Goal: Task Accomplishment & Management: Complete application form

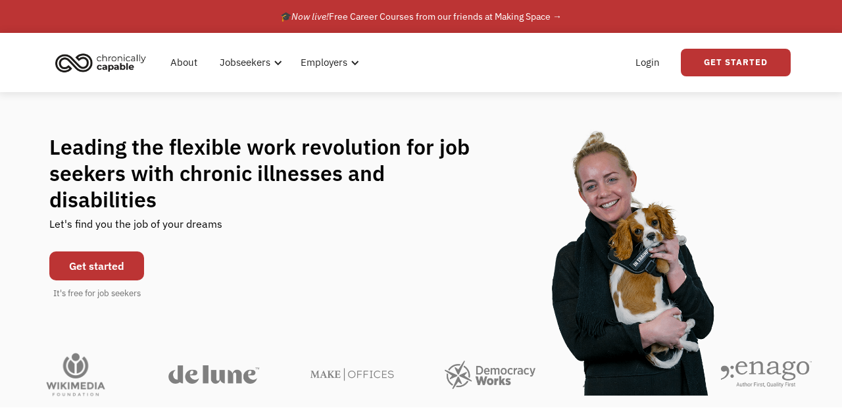
click at [88, 272] on link "Get started" at bounding box center [96, 265] width 95 height 29
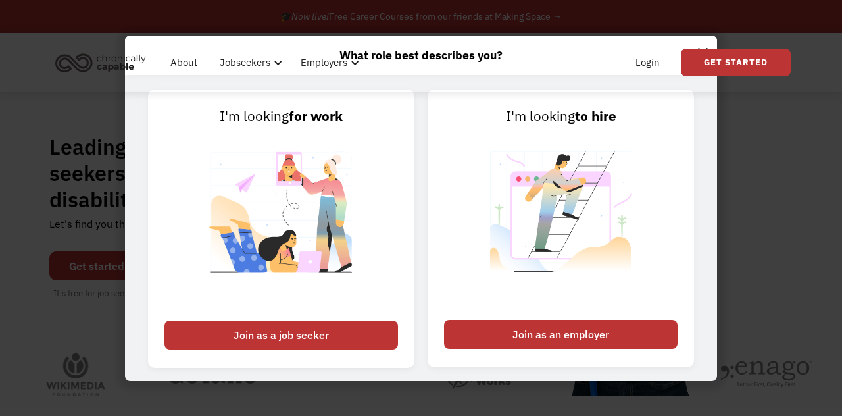
click at [232, 182] on img at bounding box center [281, 220] width 164 height 186
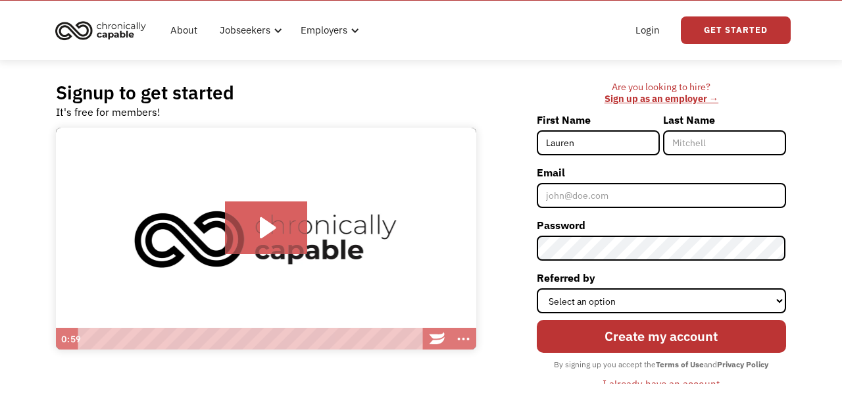
type input "Lauren"
click at [705, 183] on input "Last Name" at bounding box center [724, 175] width 123 height 25
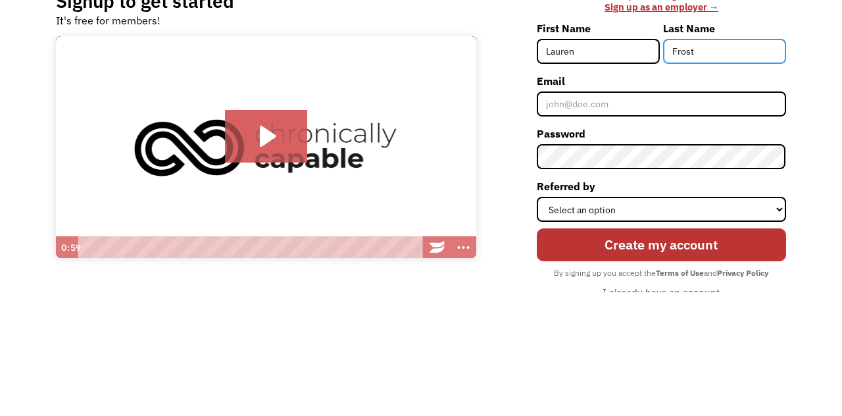
type input "Frost"
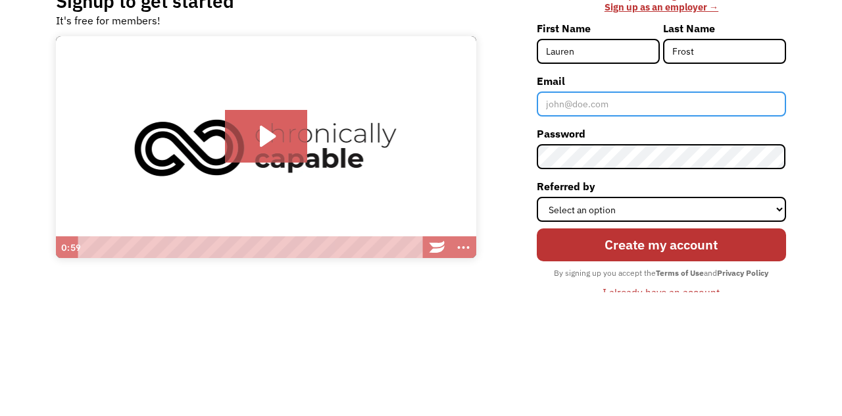
click at [667, 229] on input "Email" at bounding box center [661, 227] width 249 height 25
type input "[EMAIL_ADDRESS][DOMAIN_NAME]"
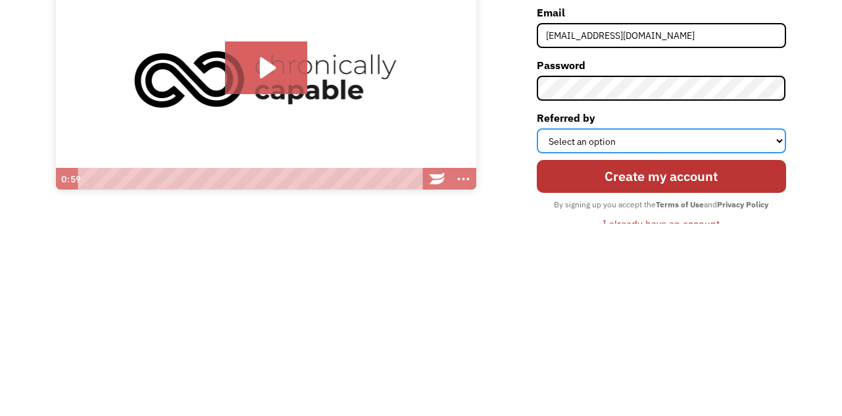
click at [769, 338] on select "Select an option Instagram Facebook Twitter Search Engine News Article Word of …" at bounding box center [661, 332] width 249 height 25
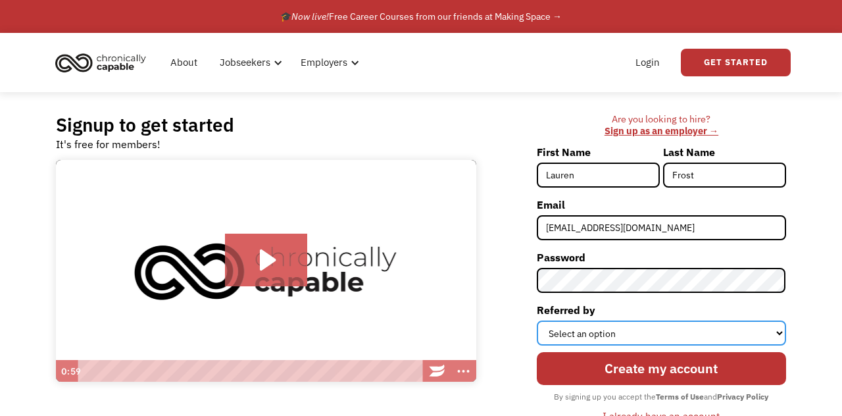
select select "Search Engine"
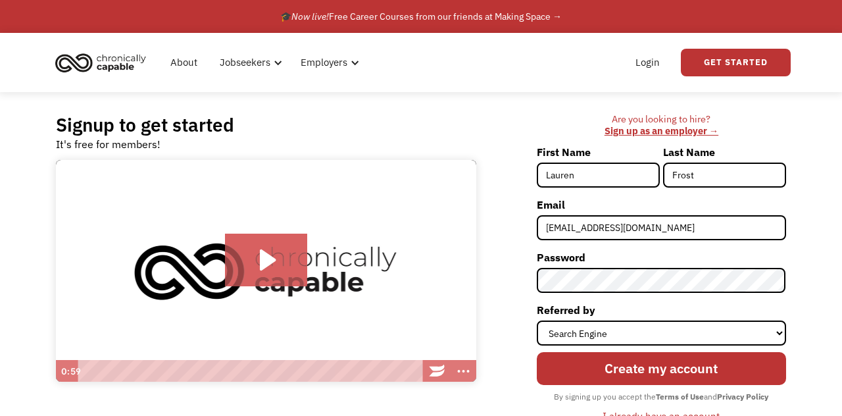
click at [728, 369] on input "Create my account" at bounding box center [661, 368] width 249 height 32
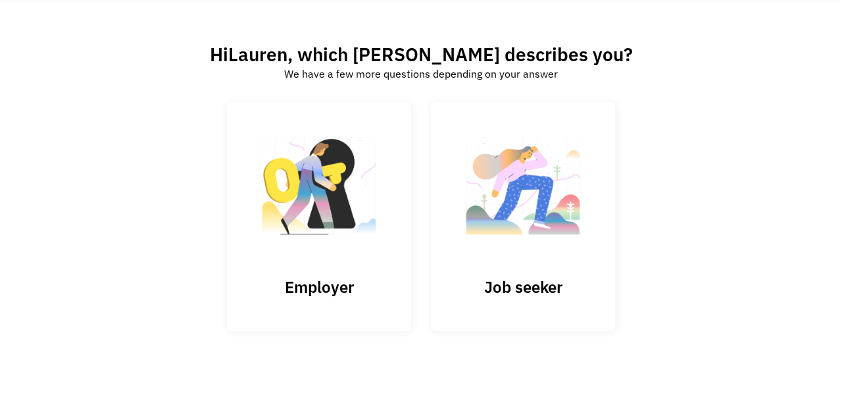
scroll to position [62, 0]
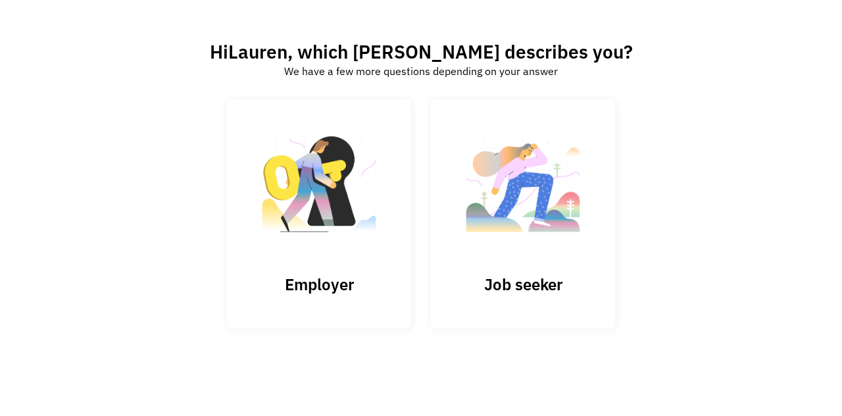
click at [556, 199] on img at bounding box center [523, 190] width 132 height 128
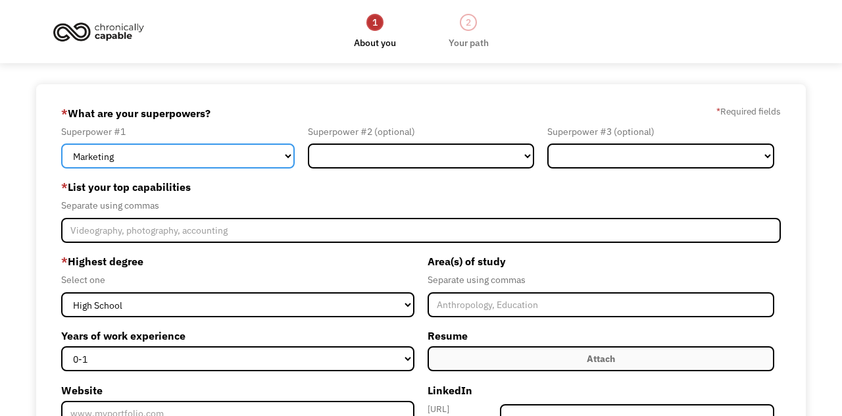
click at [132, 163] on select "Marketing Human Resources Finance Technology Operations Sales Industrial & Manu…" at bounding box center [177, 155] width 233 height 25
click at [120, 165] on select "Marketing Human Resources Finance Technology Operations Sales Industrial & Manu…" at bounding box center [177, 155] width 233 height 25
select select "Administration"
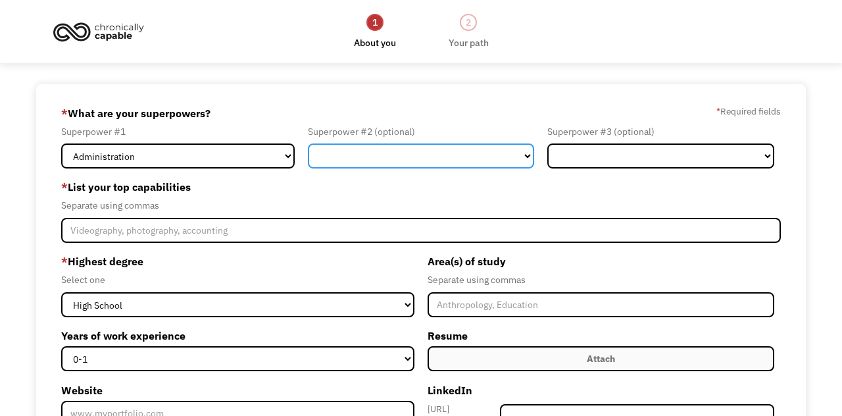
click at [336, 157] on select "Marketing Human Resources Finance Technology Operations Sales Industrial & Manu…" at bounding box center [421, 155] width 226 height 25
select select "Customer Service"
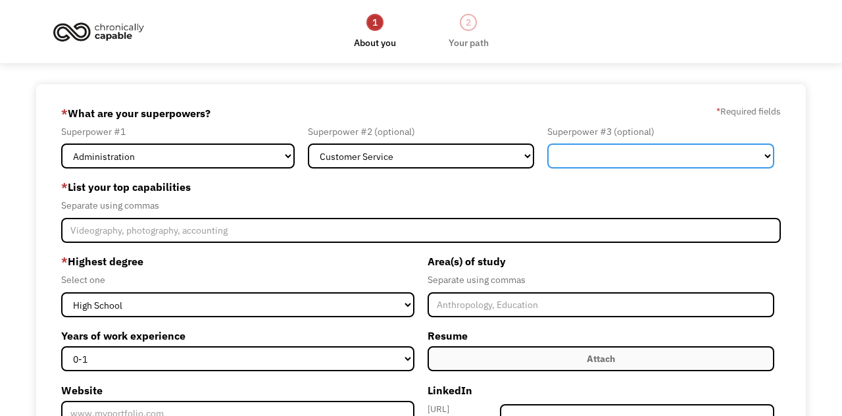
click at [665, 167] on select "Marketing Human Resources Finance Technology Operations Sales Industrial & Manu…" at bounding box center [661, 155] width 226 height 25
select select "Healthcare"
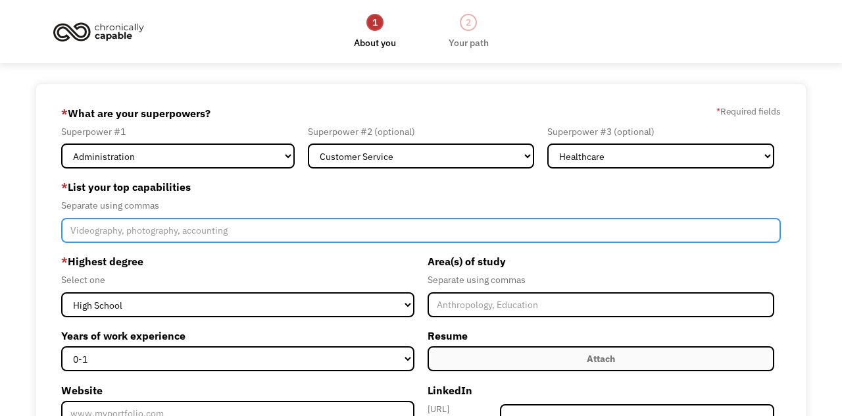
click at [113, 233] on input "Member-Create-Step1" at bounding box center [420, 230] width 719 height 25
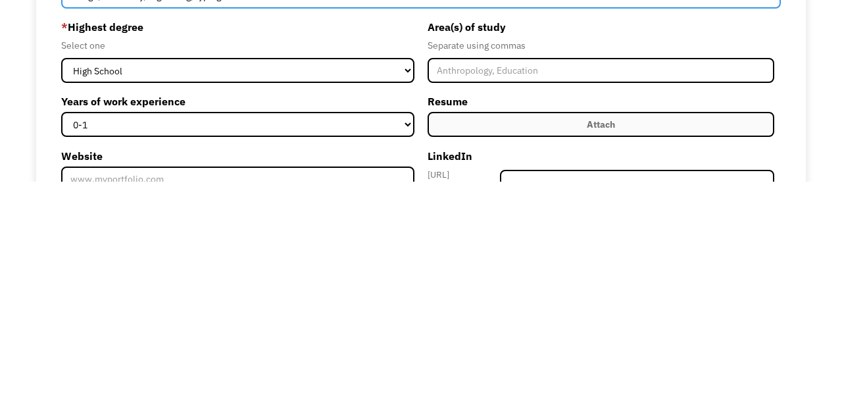
type input "design, data entry, organizing, typing"
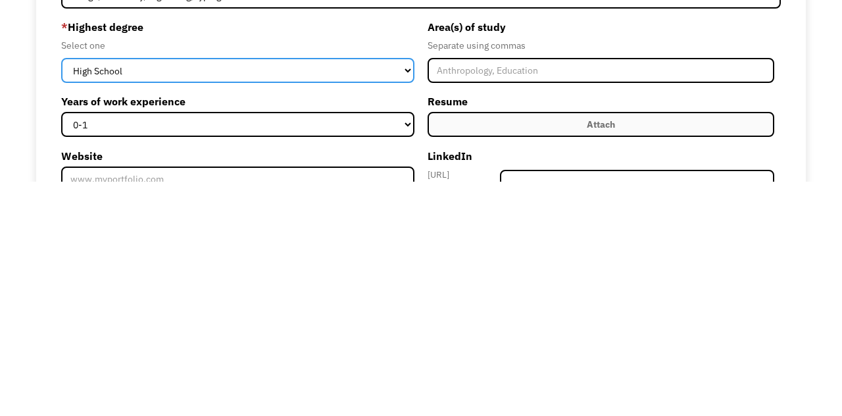
click at [95, 317] on select "High School Associates Bachelors Master's PhD" at bounding box center [237, 304] width 353 height 25
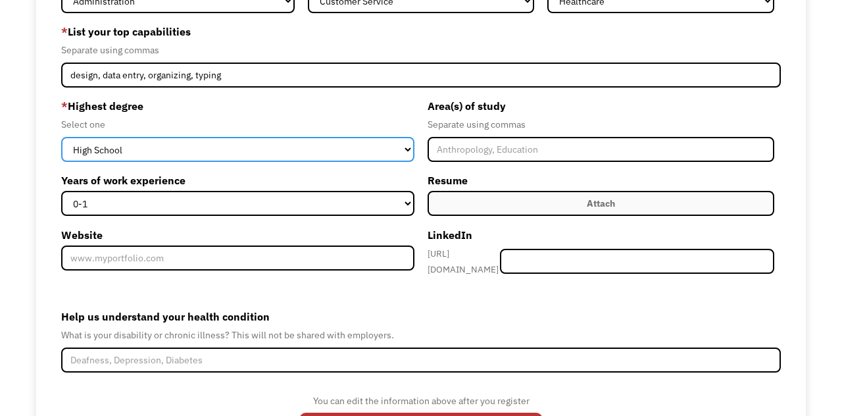
scroll to position [161, 0]
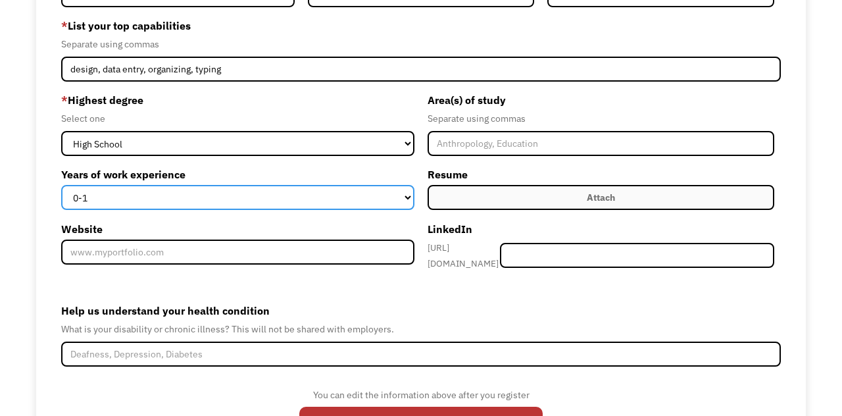
click at [134, 210] on select "0-1 2-4 5-10 11-15 15+" at bounding box center [237, 197] width 353 height 25
select select "5-10"
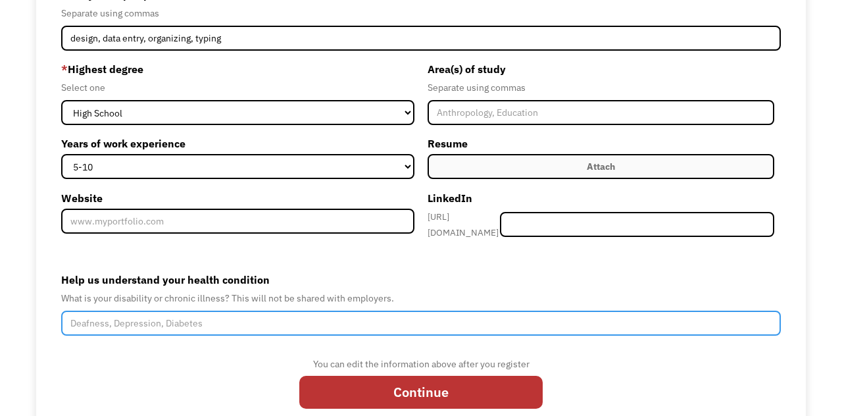
click at [88, 330] on input "Help us understand your health condition" at bounding box center [420, 323] width 719 height 25
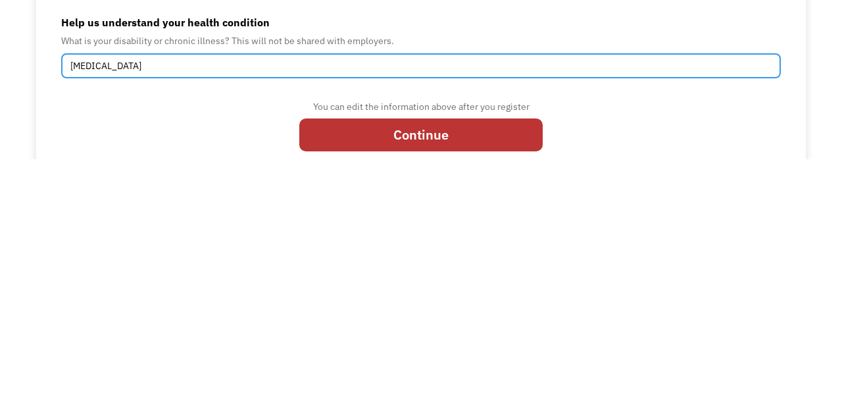
type input "Multiple Sclerosis"
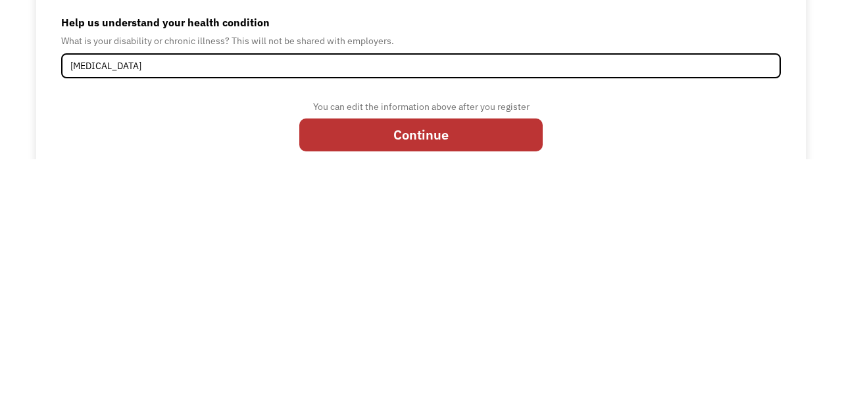
click at [89, 386] on div "You can edit the information above after you register Continue" at bounding box center [420, 386] width 719 height 61
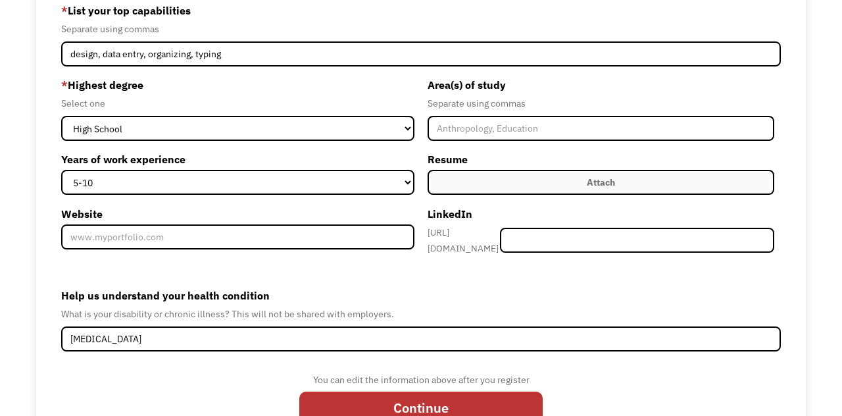
scroll to position [151, 0]
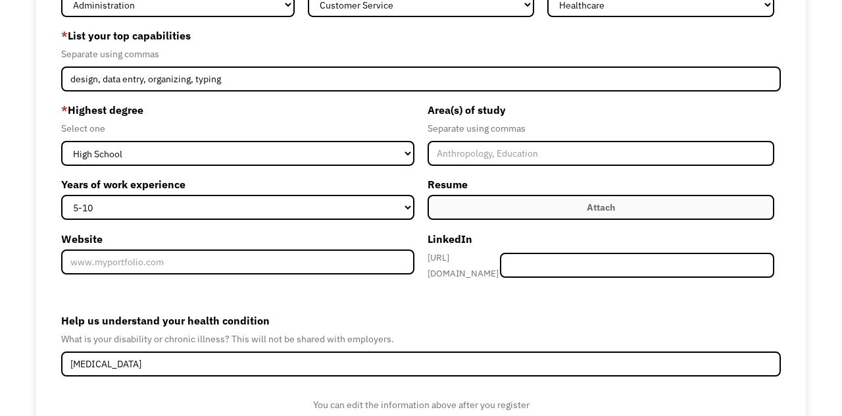
type input "Please wait..."
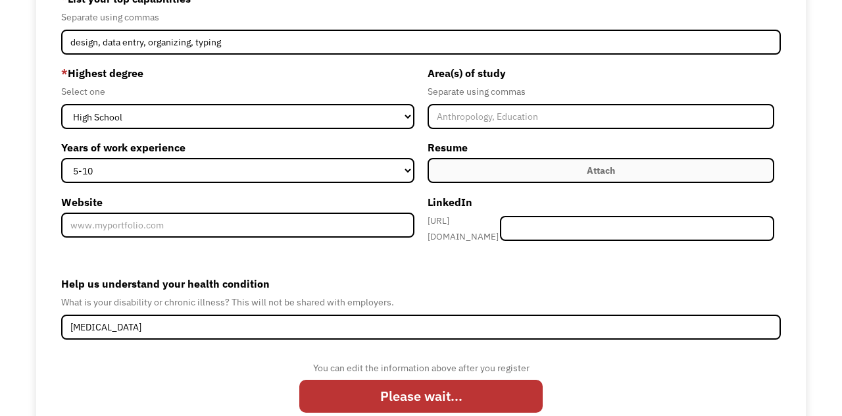
scroll to position [215, 0]
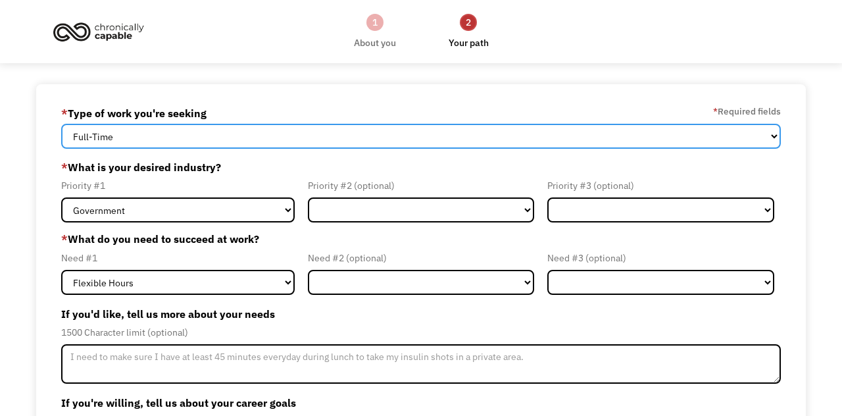
click at [89, 145] on select "Full-Time Part-Time Both Full-Time and Part-Time" at bounding box center [420, 136] width 719 height 25
select select "Both Full-Time and Part-Time"
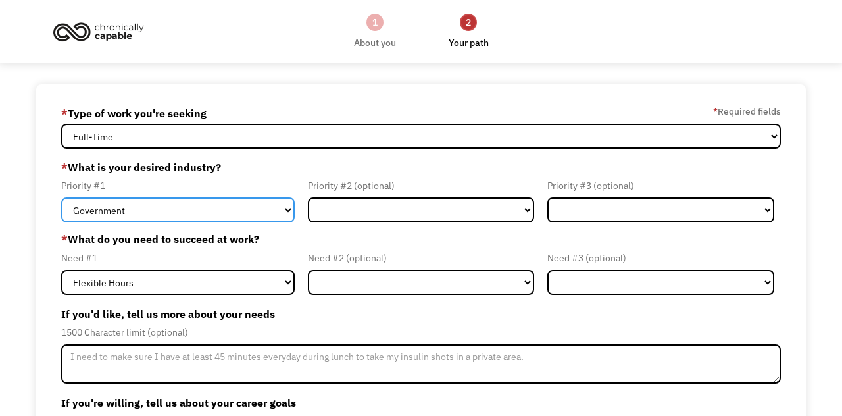
click at [70, 218] on select "Government Finance & Insurance Health & Social Care Tech & Engineering Creative…" at bounding box center [177, 209] width 233 height 25
select select "Administrative"
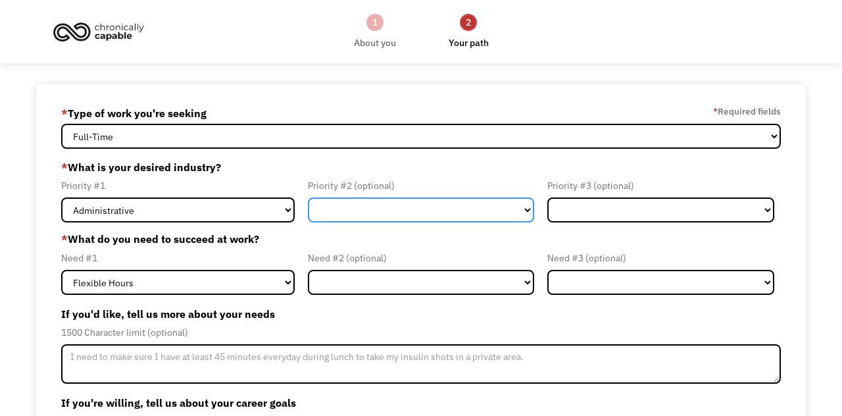
click at [469, 212] on select "Government Finance & Insurance Health & Social Care Tech & Engineering Creative…" at bounding box center [421, 209] width 226 height 25
select select "Health & Social Care"
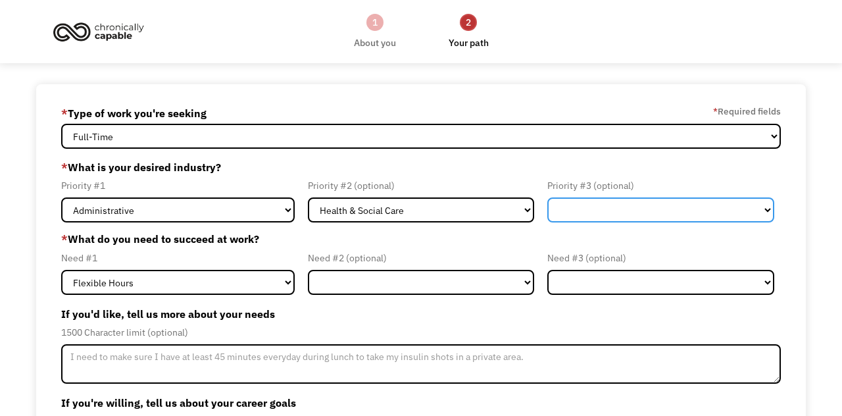
click at [638, 213] on select "Government Finance & Insurance Health & Social Care Tech & Engineering Creative…" at bounding box center [661, 209] width 226 height 25
select select "Creative & Design"
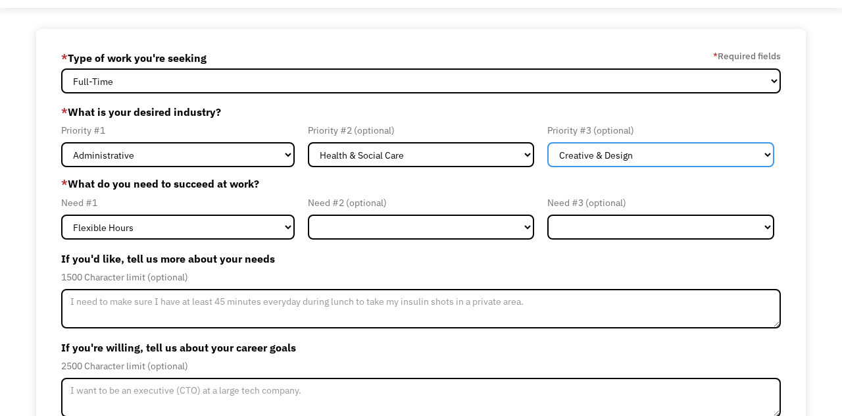
scroll to position [68, 0]
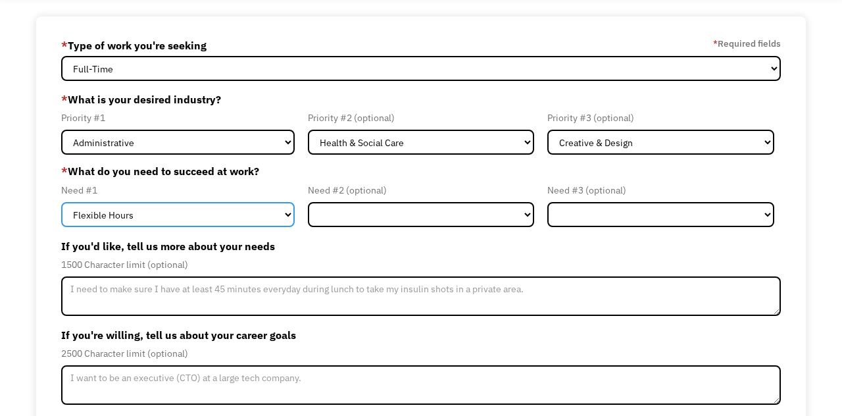
click at [83, 226] on select "Flexible Hours Remote Work Service Animal On-site Accommodations Visual Support…" at bounding box center [177, 214] width 233 height 25
select select "Remote Work"
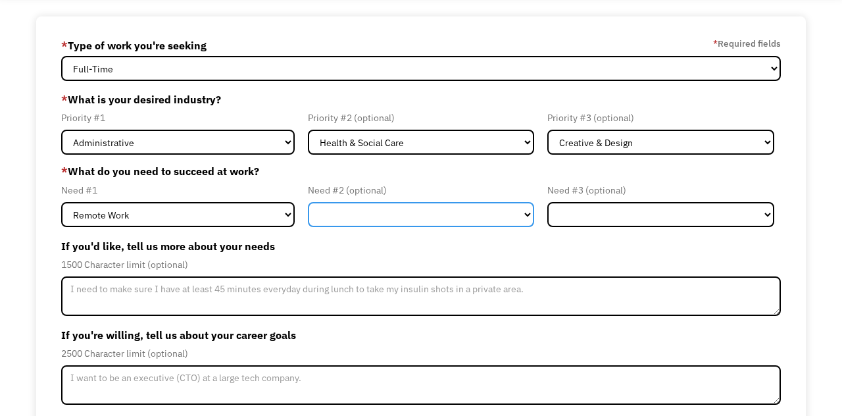
click at [328, 224] on select "Flexible Hours Remote Work Service Animal On-site Accommodations Visual Support…" at bounding box center [421, 214] width 226 height 25
select select "Flexible Hours"
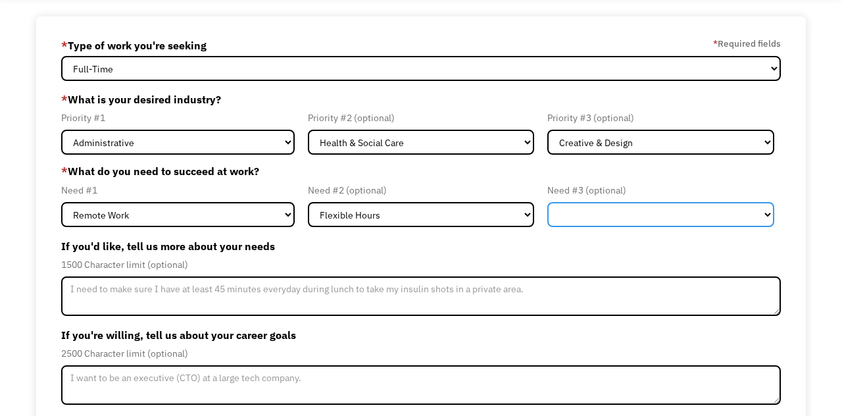
click at [675, 212] on select "Flexible Hours Remote Work Service Animal On-site Accommodations Visual Support…" at bounding box center [661, 214] width 226 height 25
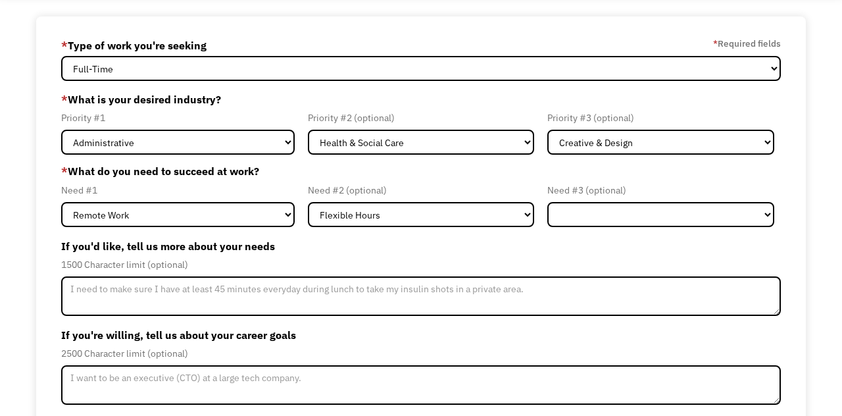
click at [26, 331] on div "68ce060655cbbefe1212d7dd lfrost1899@gmail.com Lauren Frost * Type of work you'r…" at bounding box center [421, 260] width 842 height 488
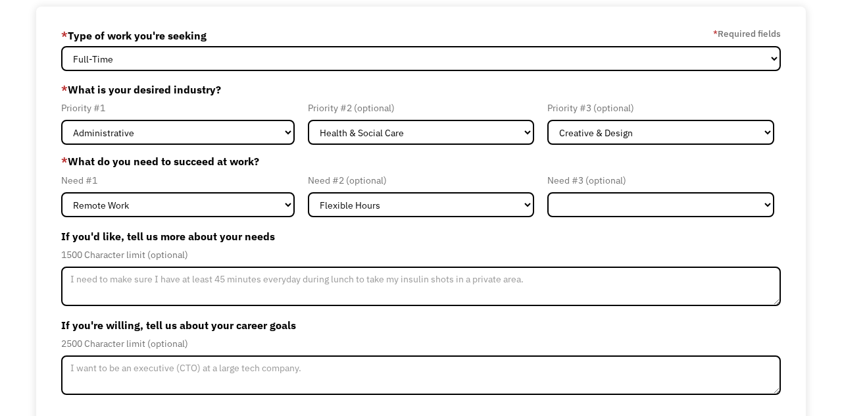
scroll to position [115, 0]
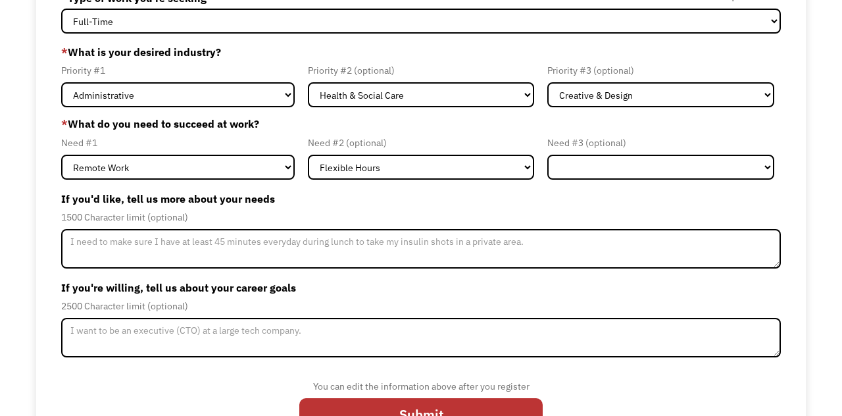
click at [503, 415] on input "Submit" at bounding box center [420, 414] width 243 height 32
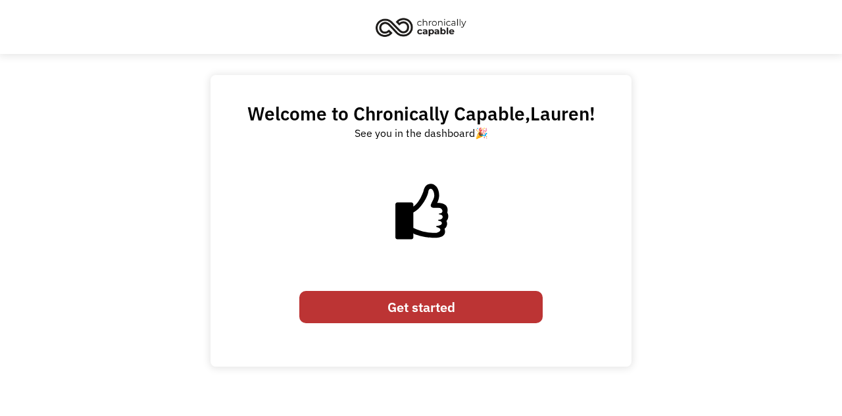
click at [488, 311] on link "Get started" at bounding box center [420, 307] width 243 height 32
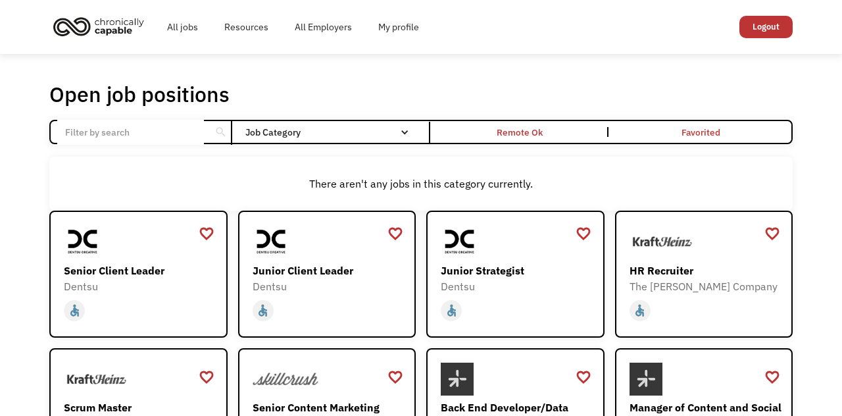
click at [562, 138] on div "Remote Ok" at bounding box center [520, 132] width 175 height 11
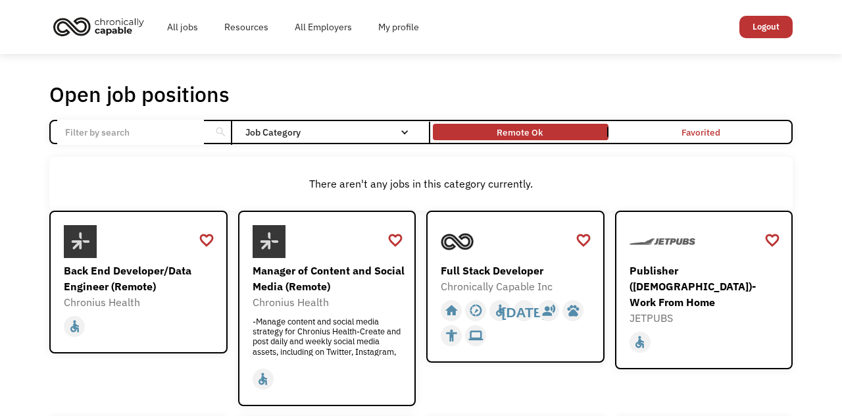
click at [313, 143] on div "Job Category" at bounding box center [333, 132] width 177 height 21
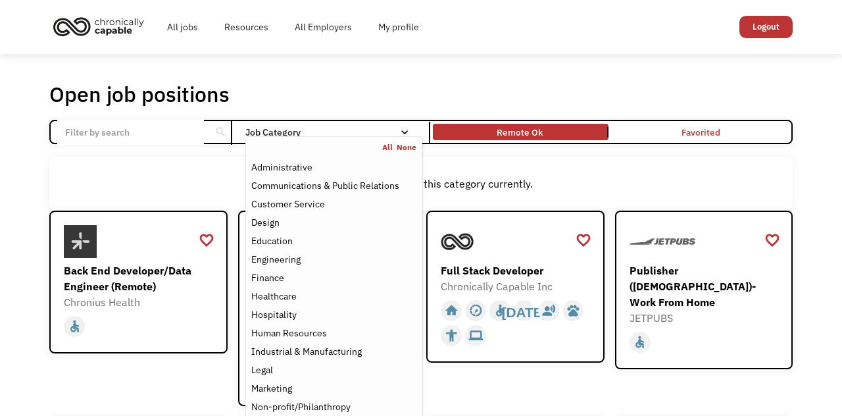
click at [144, 184] on div "There aren't any jobs in this category currently." at bounding box center [421, 184] width 744 height 54
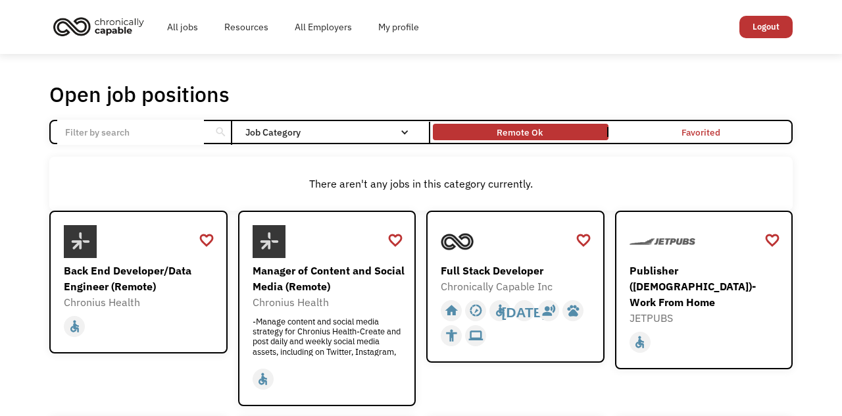
click at [280, 137] on div "Job Category" at bounding box center [333, 132] width 177 height 9
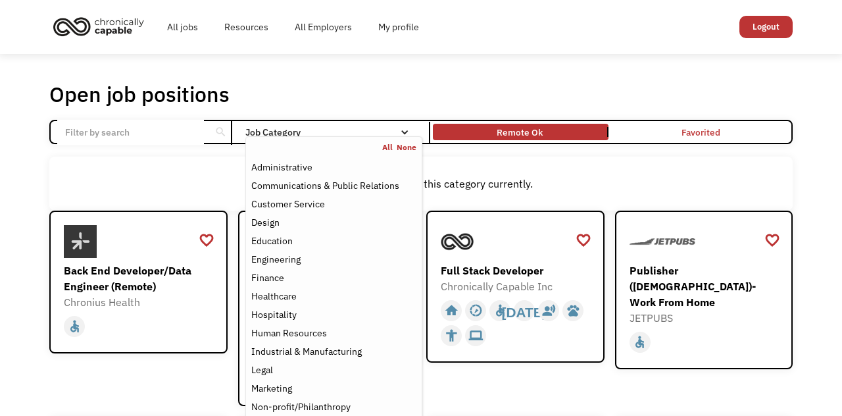
click at [272, 175] on div "Administrative" at bounding box center [281, 167] width 61 height 16
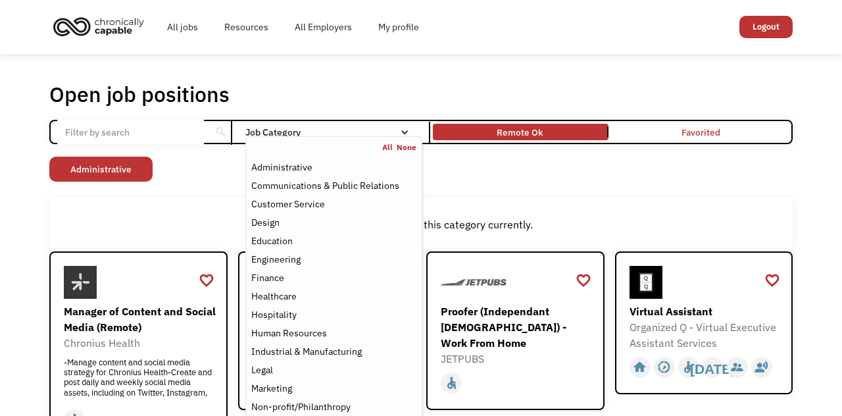
click at [276, 175] on div "Administrative" at bounding box center [281, 167] width 61 height 16
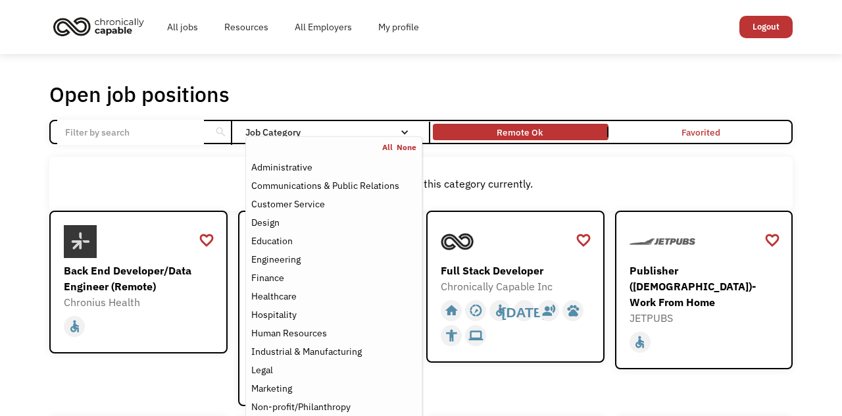
click at [409, 153] on link "None" at bounding box center [407, 147] width 20 height 11
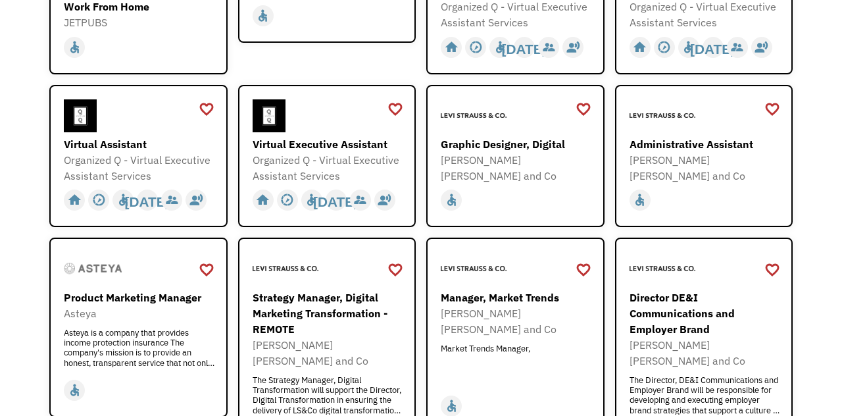
scroll to position [502, 0]
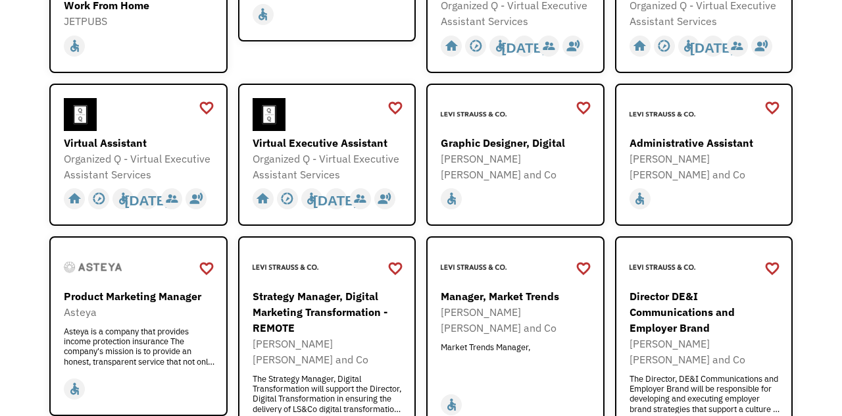
click at [713, 151] on div "Administrative Assistant" at bounding box center [706, 143] width 153 height 16
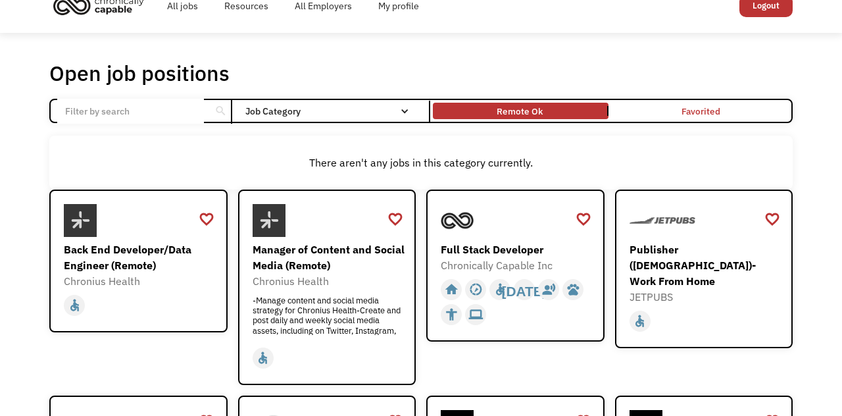
scroll to position [0, 0]
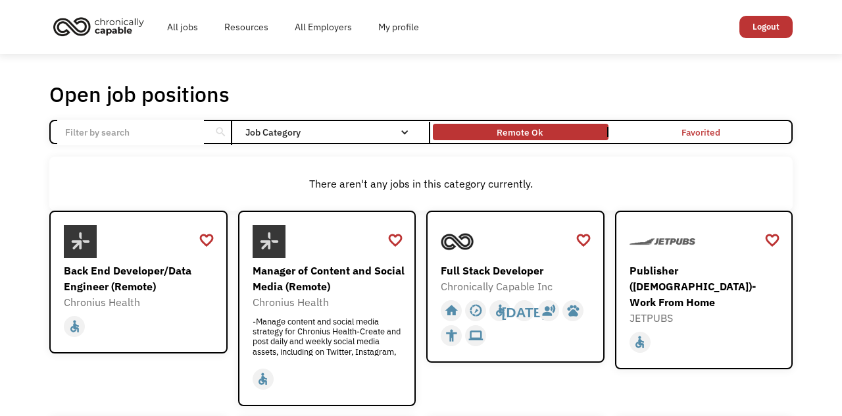
click at [100, 143] on input "Email Form" at bounding box center [130, 132] width 147 height 25
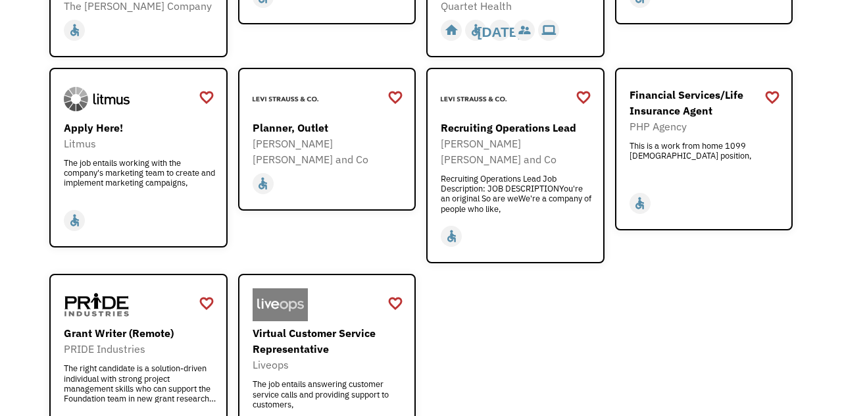
scroll to position [1519, 0]
click at [290, 136] on div "Planner, Outlet" at bounding box center [329, 128] width 153 height 16
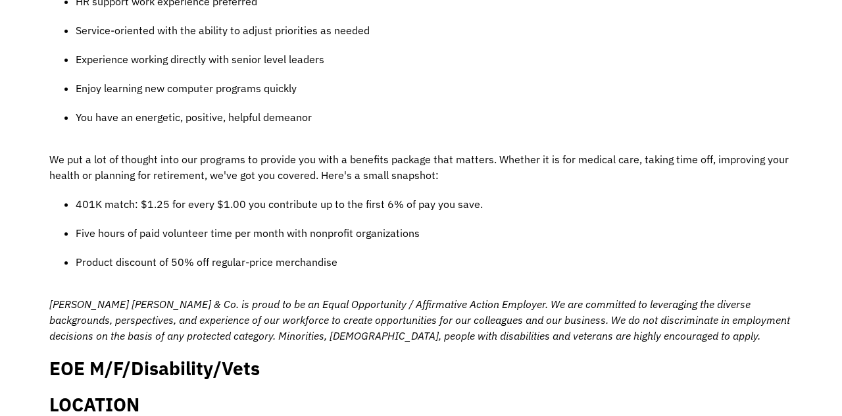
scroll to position [1048, 0]
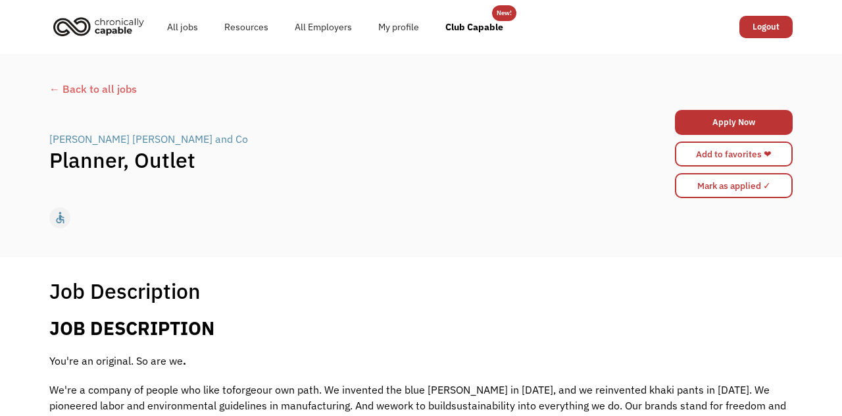
click at [78, 95] on div "← Back to all jobs" at bounding box center [421, 89] width 744 height 16
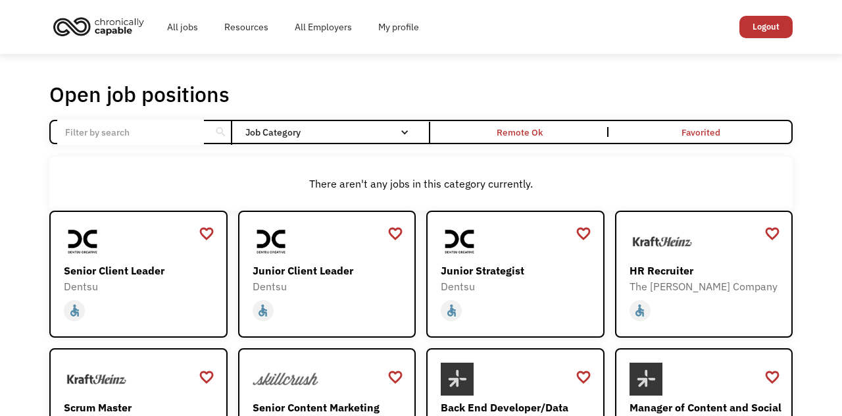
click at [551, 138] on div "Remote Ok" at bounding box center [520, 132] width 175 height 11
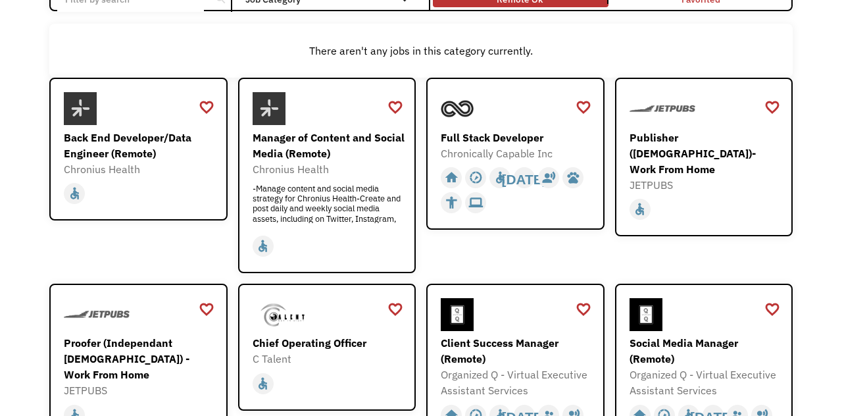
scroll to position [128, 0]
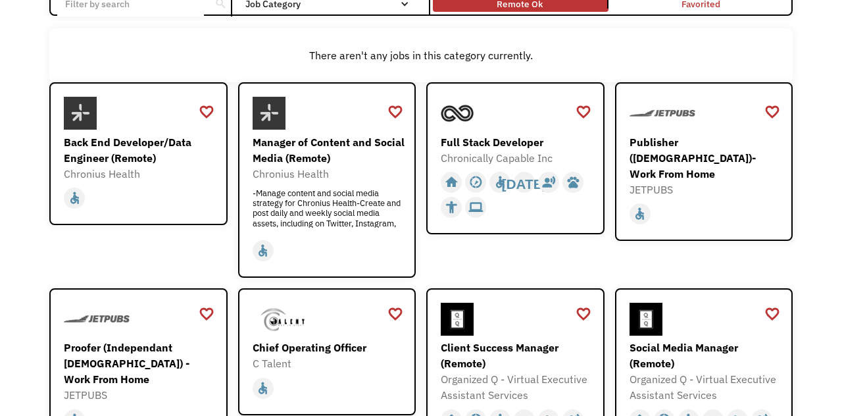
click at [727, 167] on div "Publisher ([DEMOGRAPHIC_DATA])- Work From Home" at bounding box center [706, 157] width 153 height 47
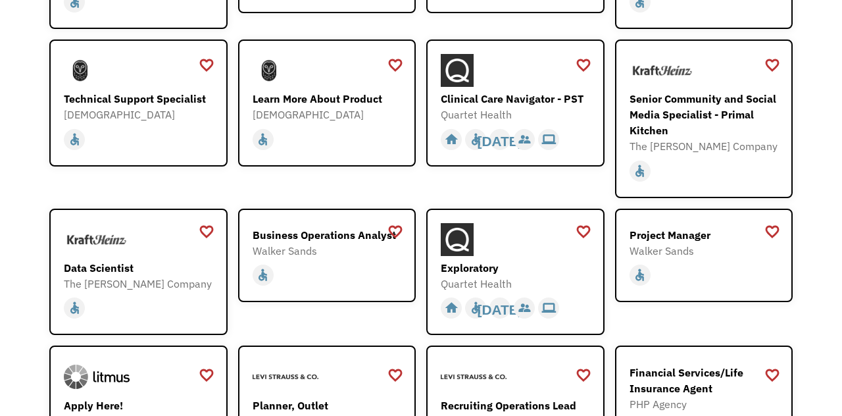
scroll to position [1242, 0]
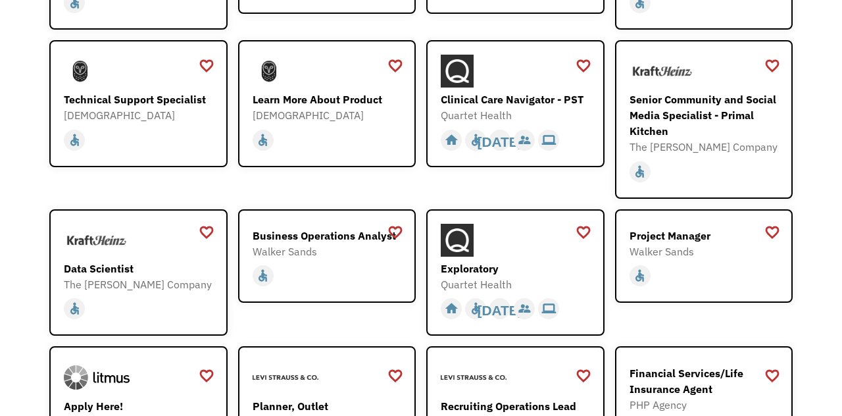
click at [96, 276] on div "Data Scientist" at bounding box center [140, 269] width 153 height 16
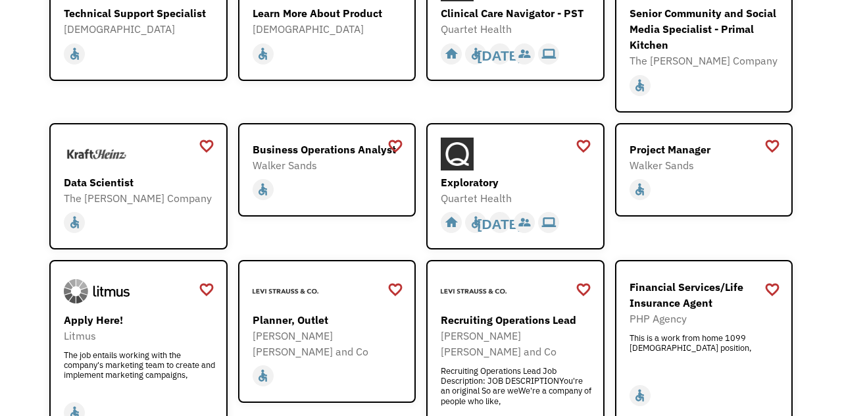
scroll to position [1325, 0]
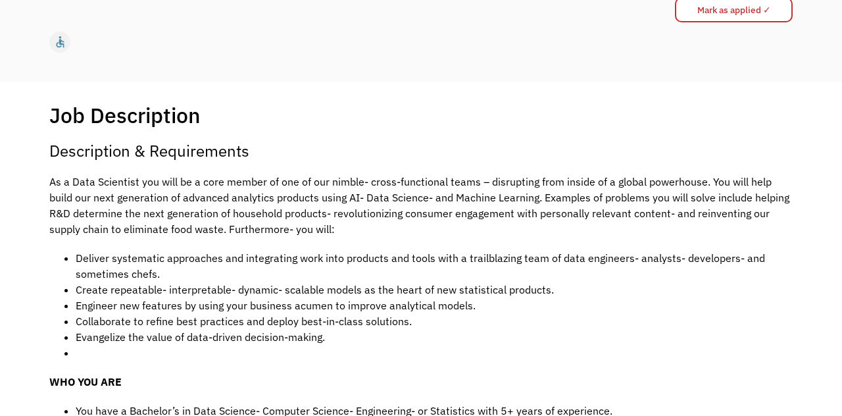
scroll to position [178, 0]
